Goal: Task Accomplishment & Management: Use online tool/utility

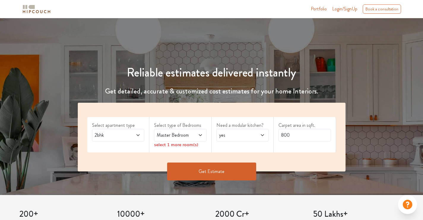
scroll to position [30, 0]
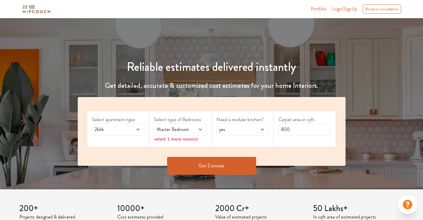
click at [130, 129] on span at bounding box center [135, 129] width 12 height 7
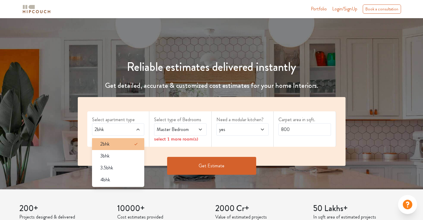
click at [115, 144] on div "2bhk" at bounding box center [120, 143] width 49 height 7
click at [188, 130] on span "Master Bedroom" at bounding box center [173, 129] width 35 height 7
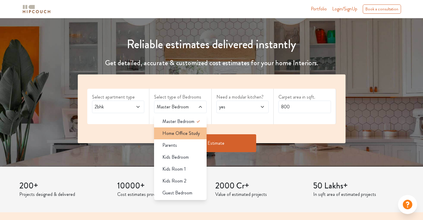
scroll to position [59, 0]
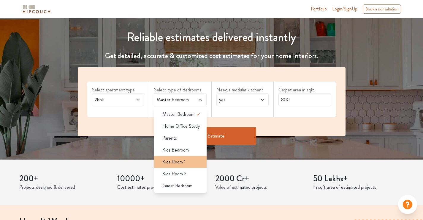
click at [190, 160] on div "Kids Room 1" at bounding box center [182, 161] width 49 height 7
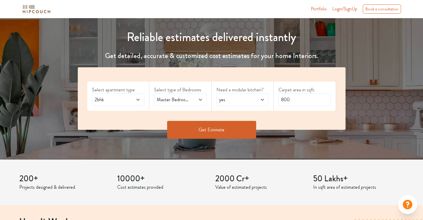
click at [184, 102] on span "Master Bedroom,Kids Room 1" at bounding box center [173, 99] width 35 height 7
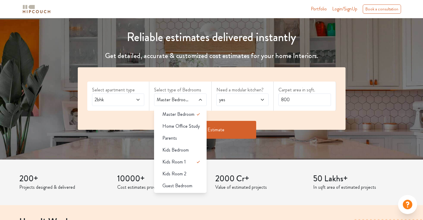
click at [186, 176] on div "Kids Room 2" at bounding box center [182, 173] width 49 height 7
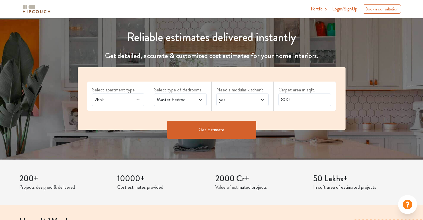
click at [184, 98] on span "Master Bedroom,Kids Room 2" at bounding box center [173, 99] width 35 height 7
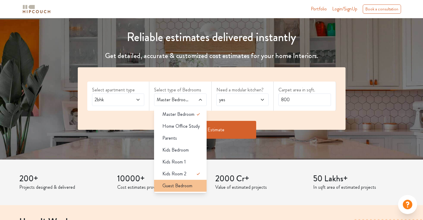
click at [181, 186] on span "Guest Bedroom" at bounding box center [177, 185] width 30 height 7
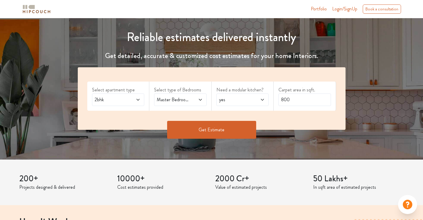
click at [241, 102] on span "yes" at bounding box center [235, 99] width 35 height 7
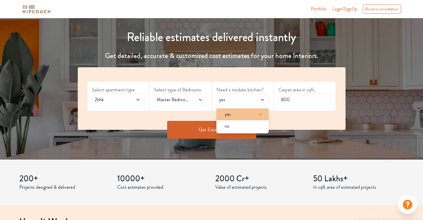
click at [238, 116] on div "yes" at bounding box center [244, 114] width 49 height 7
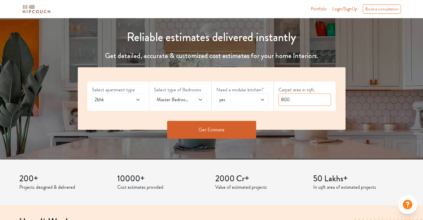
click at [302, 101] on input "800" at bounding box center [305, 99] width 53 height 12
drag, startPoint x: 302, startPoint y: 101, endPoint x: 295, endPoint y: 100, distance: 7.2
click at [295, 100] on input "800" at bounding box center [305, 99] width 53 height 12
drag, startPoint x: 293, startPoint y: 100, endPoint x: 284, endPoint y: 99, distance: 9.0
click at [284, 99] on input "800" at bounding box center [305, 99] width 53 height 12
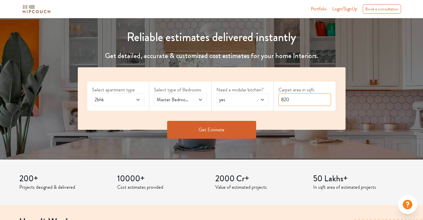
type input "820"
click at [205, 129] on button "Get Estimate" at bounding box center [211, 130] width 89 height 18
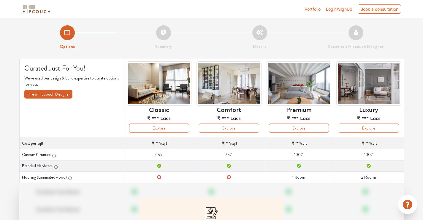
click at [341, 11] on span "Login/SignUp" at bounding box center [339, 9] width 26 height 5
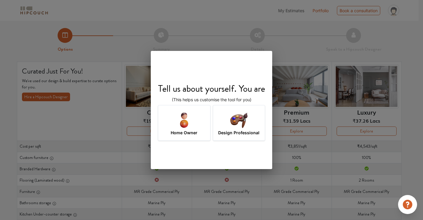
click at [214, 123] on div "Design Professional" at bounding box center [239, 123] width 53 height 36
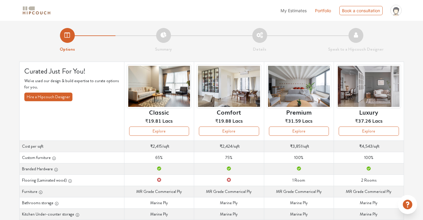
click at [300, 11] on span "My Estimates" at bounding box center [294, 10] width 26 height 5
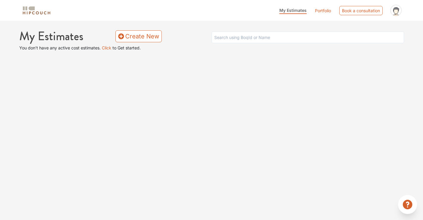
click at [318, 10] on link "Portfolio" at bounding box center [323, 10] width 16 height 6
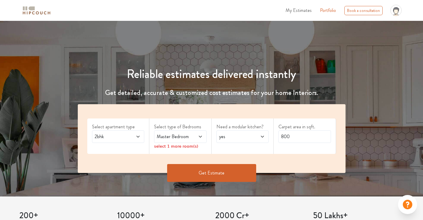
scroll to position [59, 0]
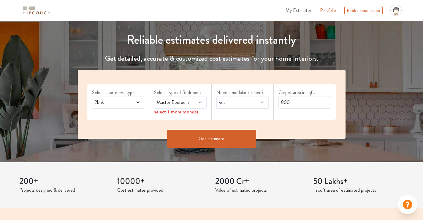
click at [188, 103] on span "Master Bedroom" at bounding box center [173, 102] width 35 height 7
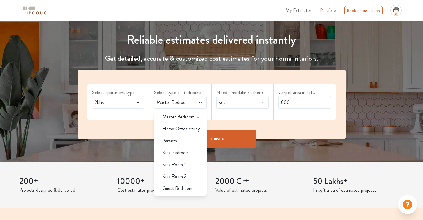
click at [192, 192] on li "Guest Bedroom" at bounding box center [180, 188] width 53 height 12
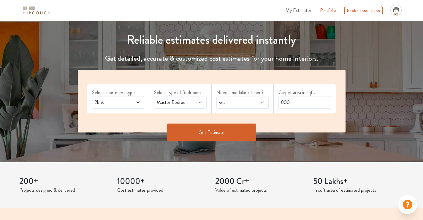
click at [217, 134] on button "Get Estimate" at bounding box center [211, 132] width 89 height 18
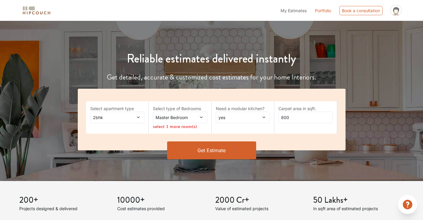
scroll to position [59, 0]
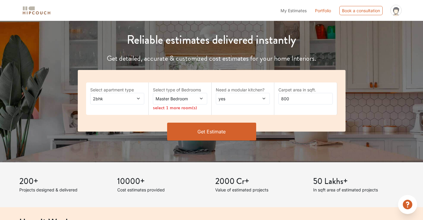
click at [135, 98] on span at bounding box center [134, 98] width 12 height 6
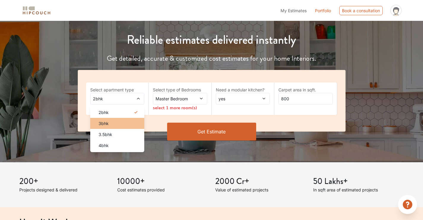
click at [114, 122] on div "3bhk" at bounding box center [119, 123] width 51 height 6
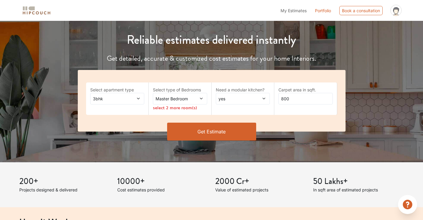
click at [187, 100] on span "Master Bedroom" at bounding box center [172, 98] width 37 height 6
click at [239, 95] on span "yes" at bounding box center [235, 98] width 37 height 6
click at [239, 98] on span "yes" at bounding box center [235, 98] width 37 height 6
click at [296, 100] on input "800" at bounding box center [306, 99] width 54 height 12
drag, startPoint x: 292, startPoint y: 97, endPoint x: 271, endPoint y: 97, distance: 21.4
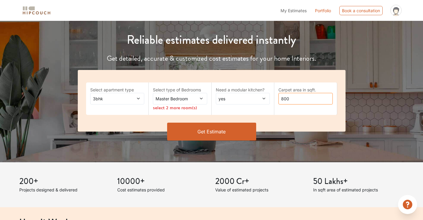
click at [271, 97] on div "Select apartment type 3bhk Select type of Bedrooms Master Bedroom select 2 more…" at bounding box center [212, 100] width 268 height 61
type input "1000"
click at [233, 132] on button "Get Estimate" at bounding box center [211, 131] width 89 height 18
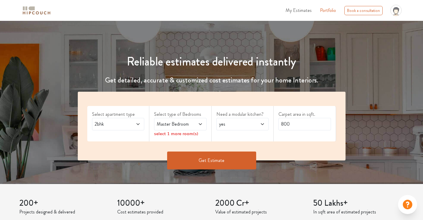
scroll to position [30, 0]
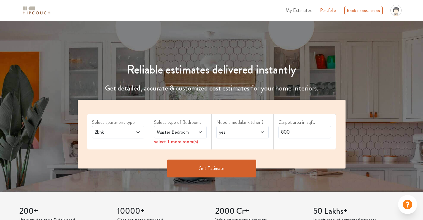
click at [116, 131] on span "2bhk" at bounding box center [111, 131] width 35 height 7
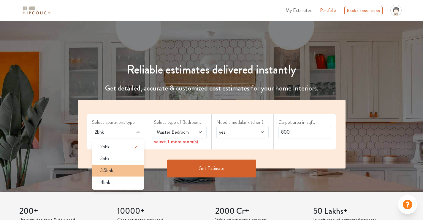
click at [115, 169] on div "3.5bhk" at bounding box center [120, 170] width 49 height 7
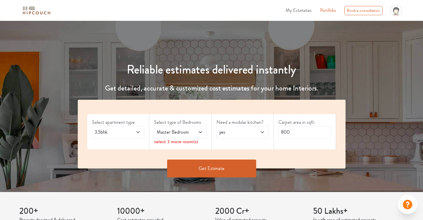
click at [113, 128] on div "3.5bhk" at bounding box center [118, 132] width 53 height 12
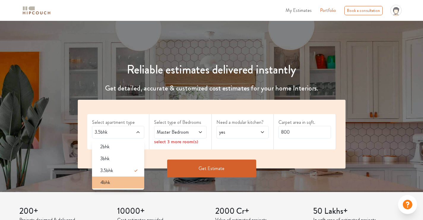
click at [110, 185] on div "4bhk" at bounding box center [120, 182] width 49 height 7
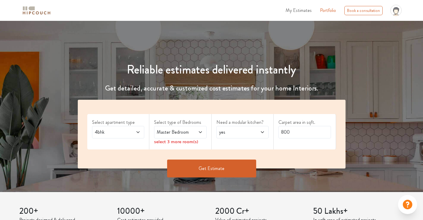
click at [223, 167] on button "Get Estimate" at bounding box center [211, 168] width 89 height 18
